Goal: Transaction & Acquisition: Obtain resource

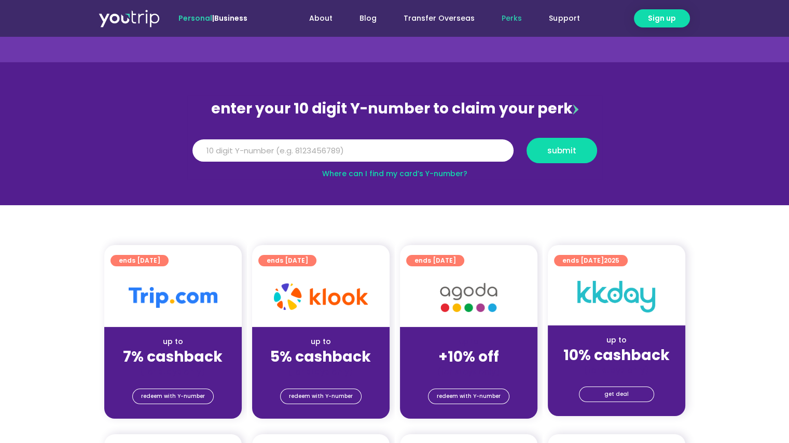
scroll to position [156, 0]
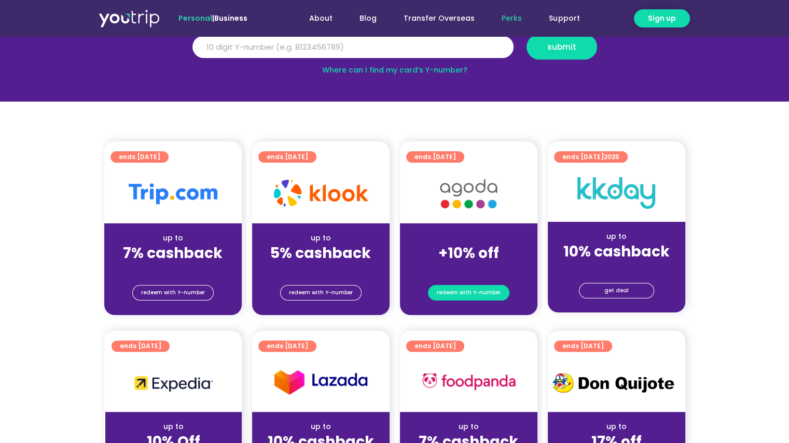
click at [465, 292] on span "redeem with Y-number" at bounding box center [469, 293] width 64 height 15
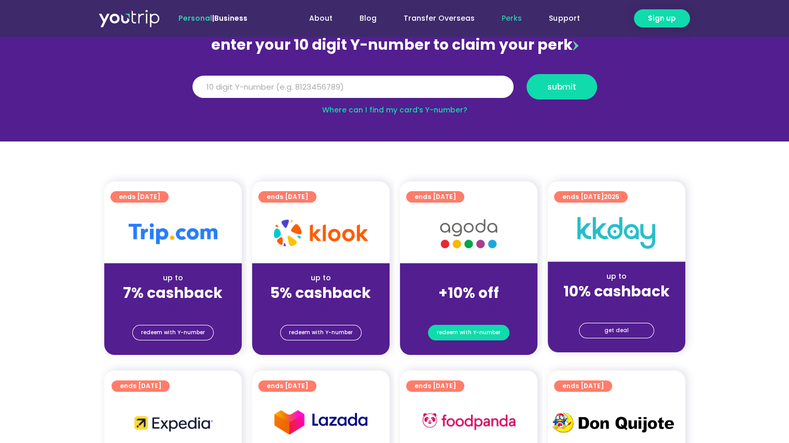
scroll to position [114, 0]
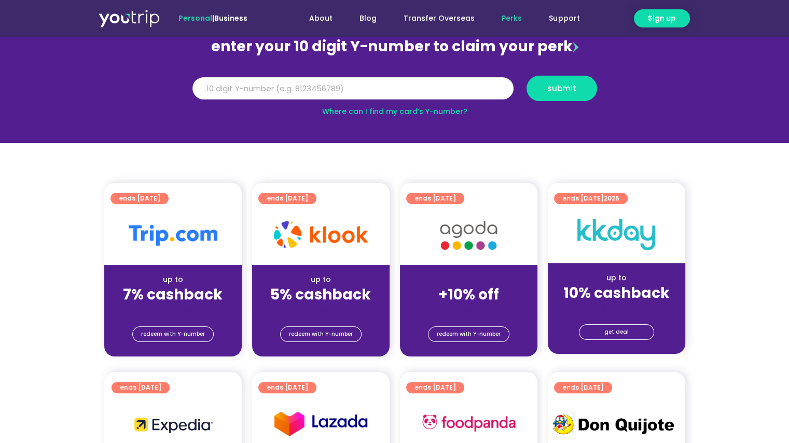
click at [353, 91] on input "Y Number" at bounding box center [352, 88] width 321 height 23
type input "8110424811"
click at [526, 76] on button "submit" at bounding box center [561, 88] width 71 height 25
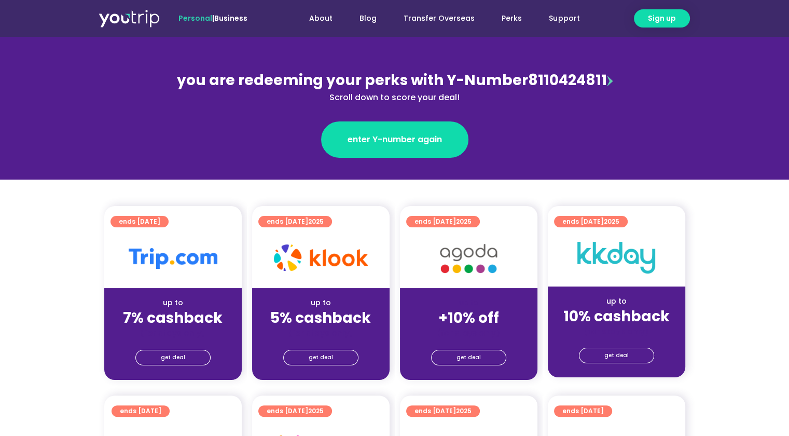
scroll to position [156, 0]
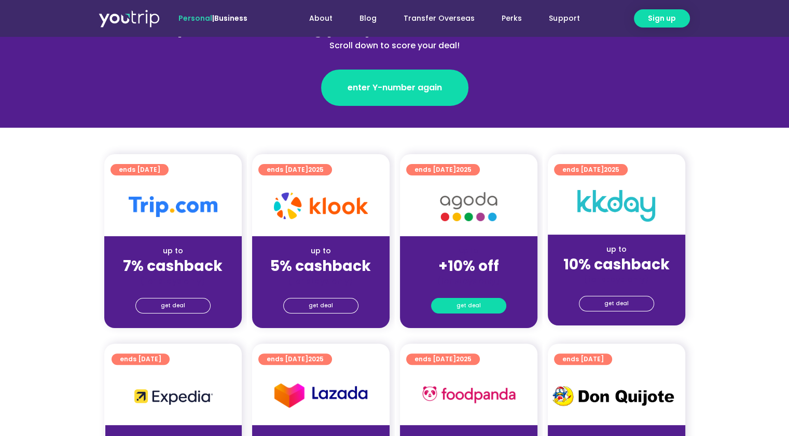
click at [467, 305] on span "get deal" at bounding box center [468, 305] width 24 height 15
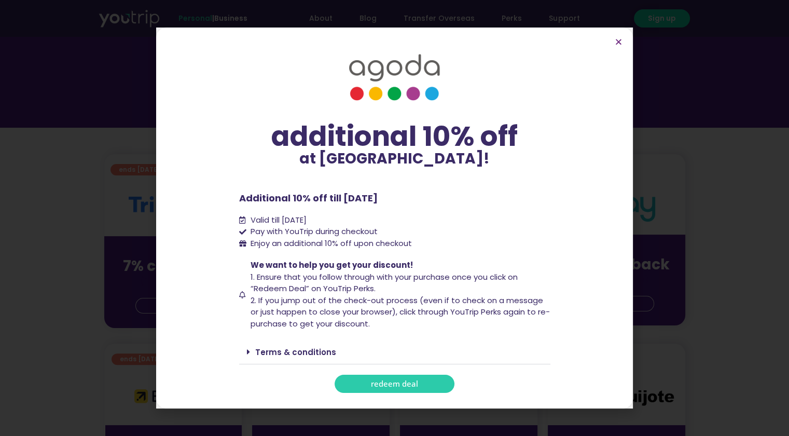
click at [382, 385] on span "redeem deal" at bounding box center [394, 384] width 47 height 8
